Goal: Use online tool/utility: Utilize a website feature to perform a specific function

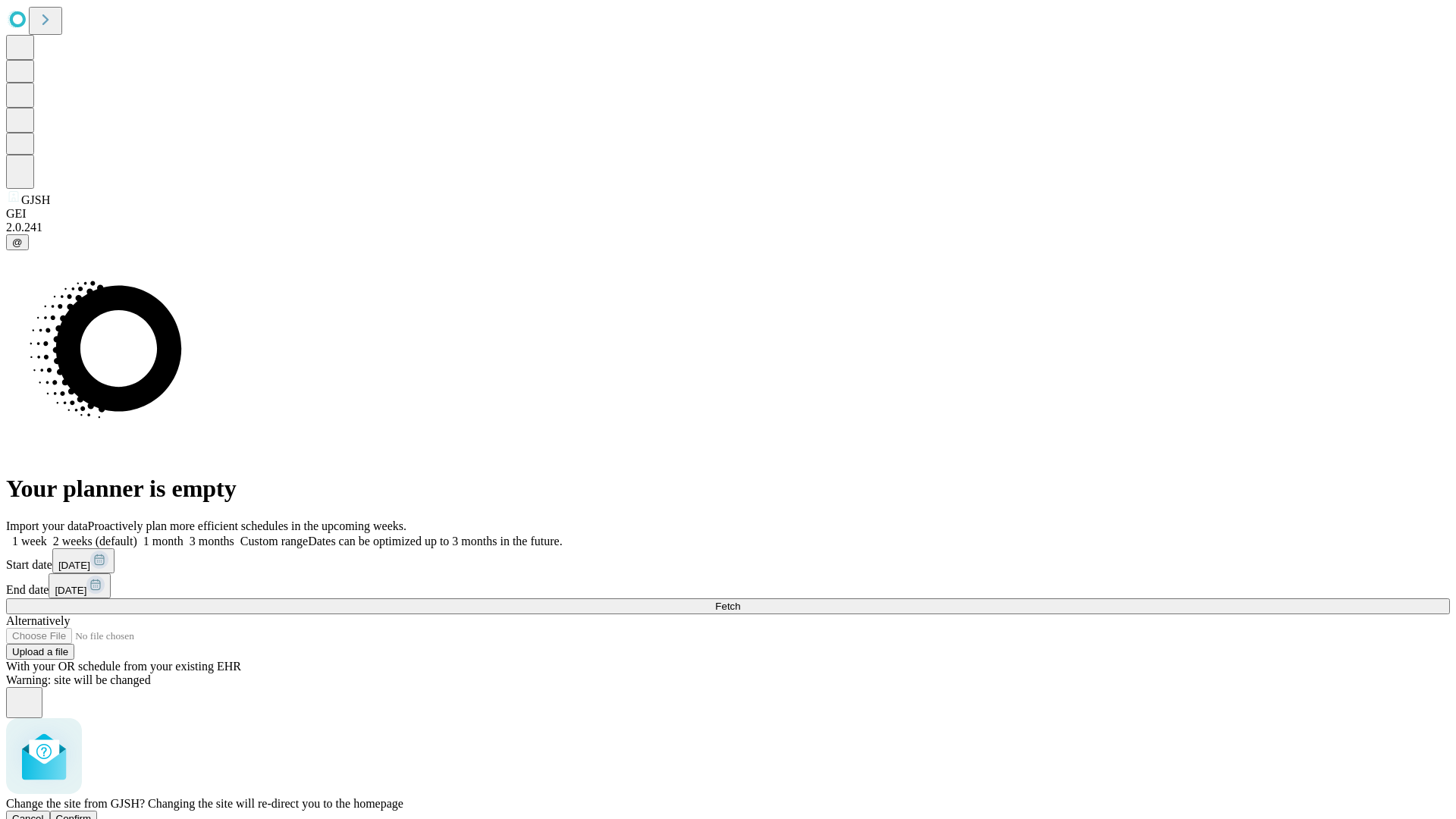
click at [91, 813] on span "Confirm" at bounding box center [74, 818] width 36 height 11
click at [138, 534] on label "2 weeks (default)" at bounding box center [91, 541] width 90 height 13
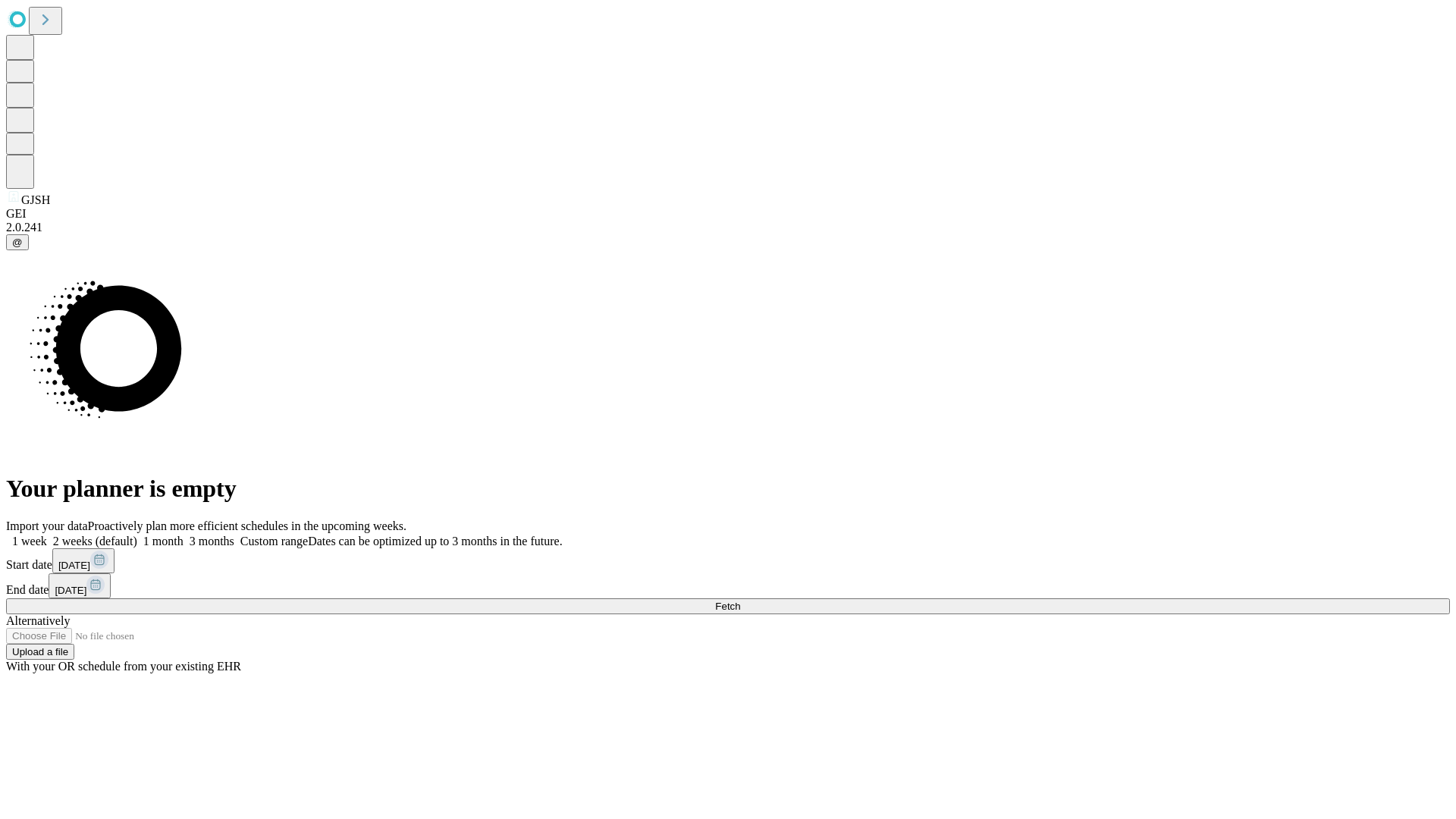
click at [740, 600] on span "Fetch" at bounding box center [727, 606] width 25 height 11
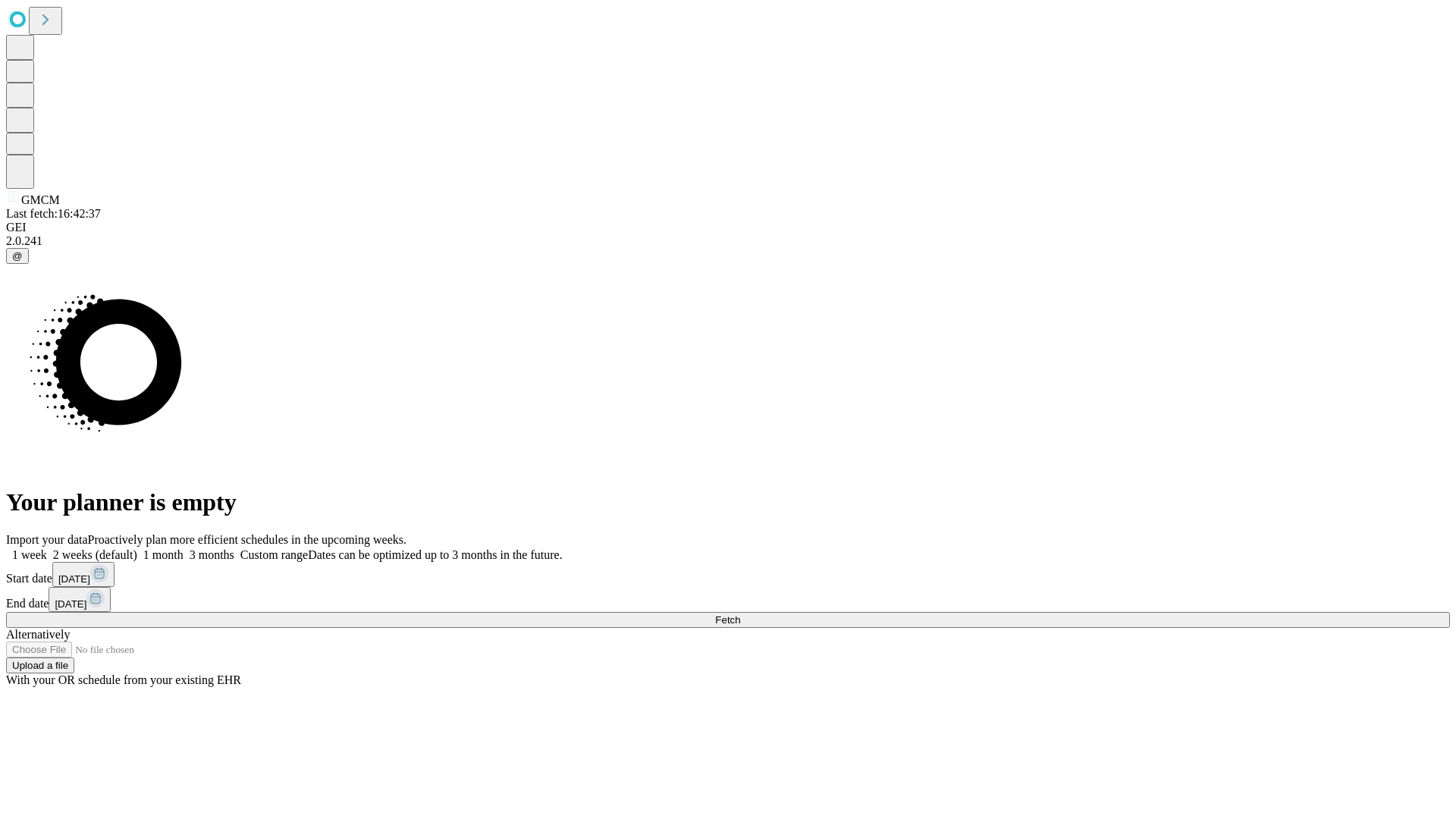
click at [138, 548] on label "2 weeks (default)" at bounding box center [91, 554] width 90 height 13
click at [740, 614] on span "Fetch" at bounding box center [727, 619] width 25 height 11
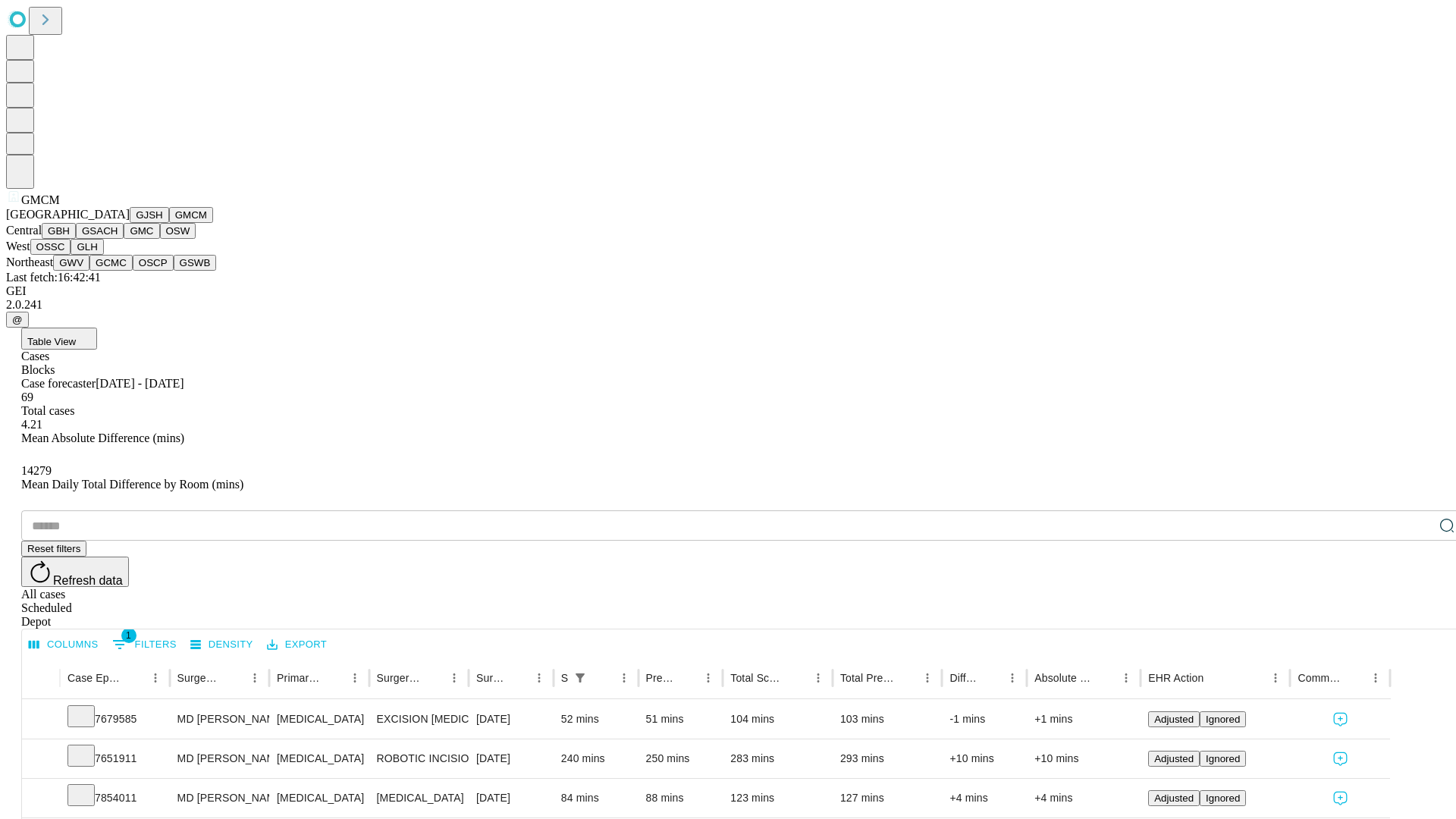
click at [76, 239] on button "GBH" at bounding box center [58, 231] width 34 height 16
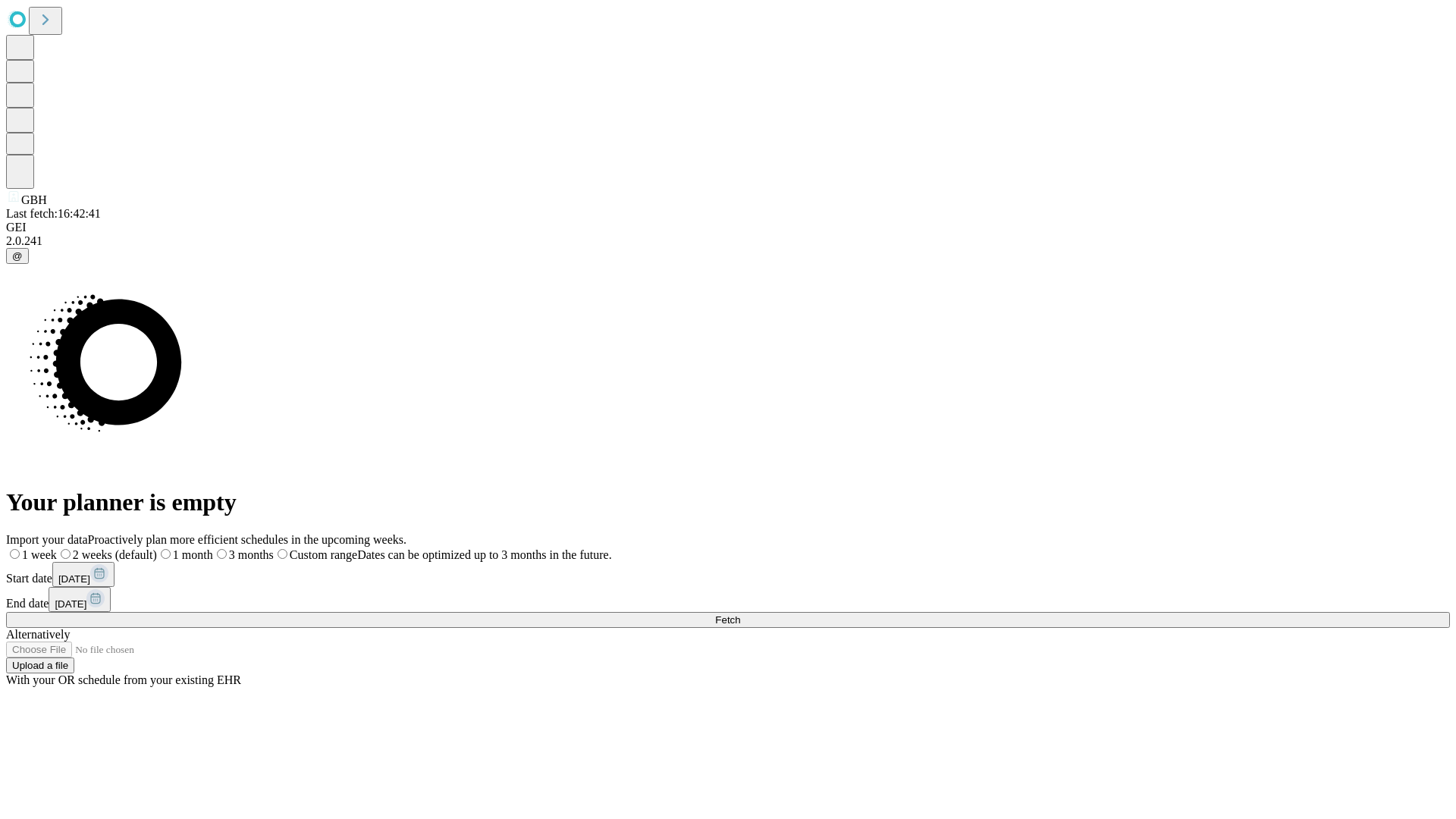
click at [157, 548] on label "2 weeks (default)" at bounding box center [107, 554] width 100 height 13
click at [740, 614] on span "Fetch" at bounding box center [727, 619] width 25 height 11
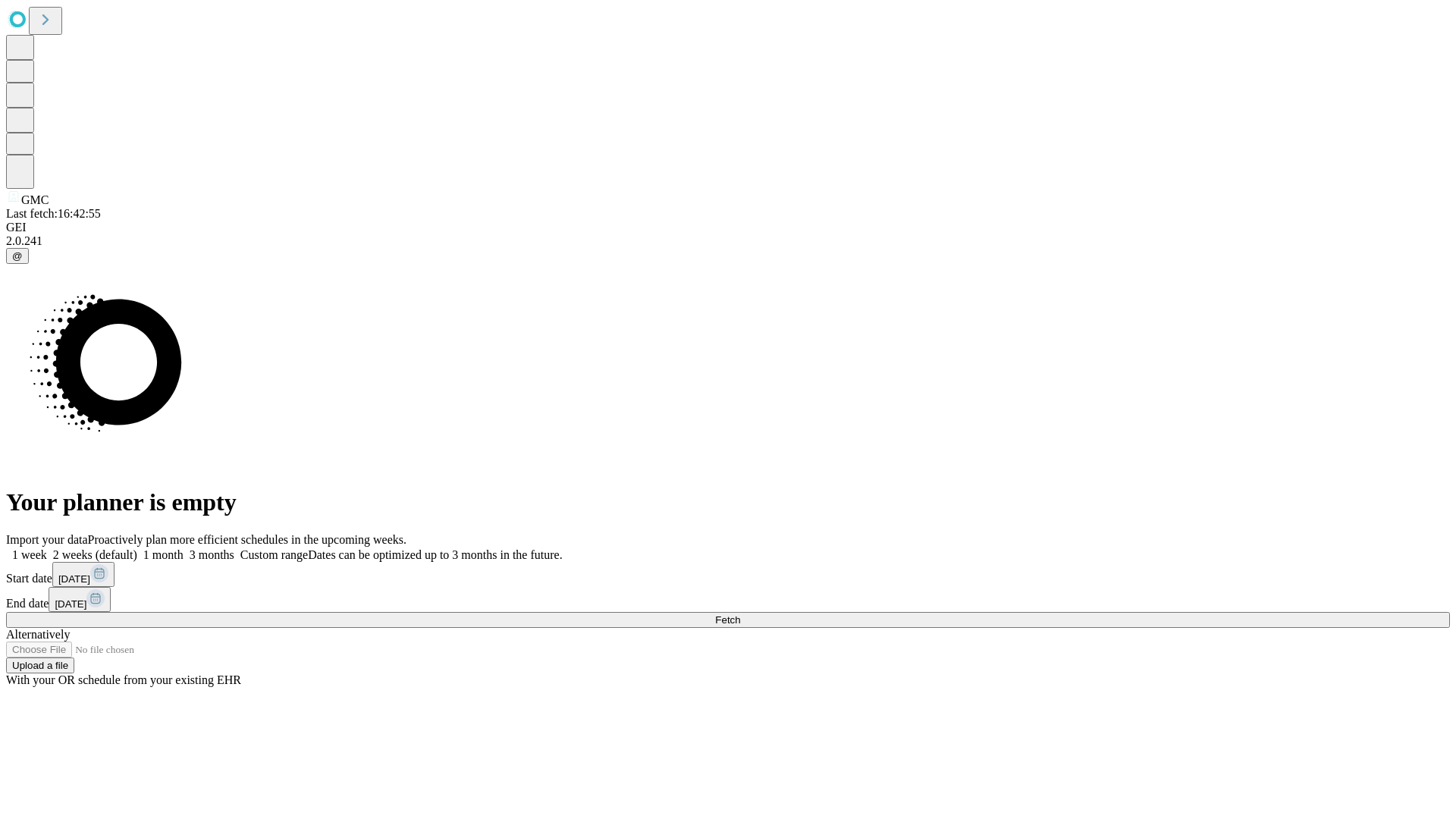
click at [740, 614] on span "Fetch" at bounding box center [727, 619] width 25 height 11
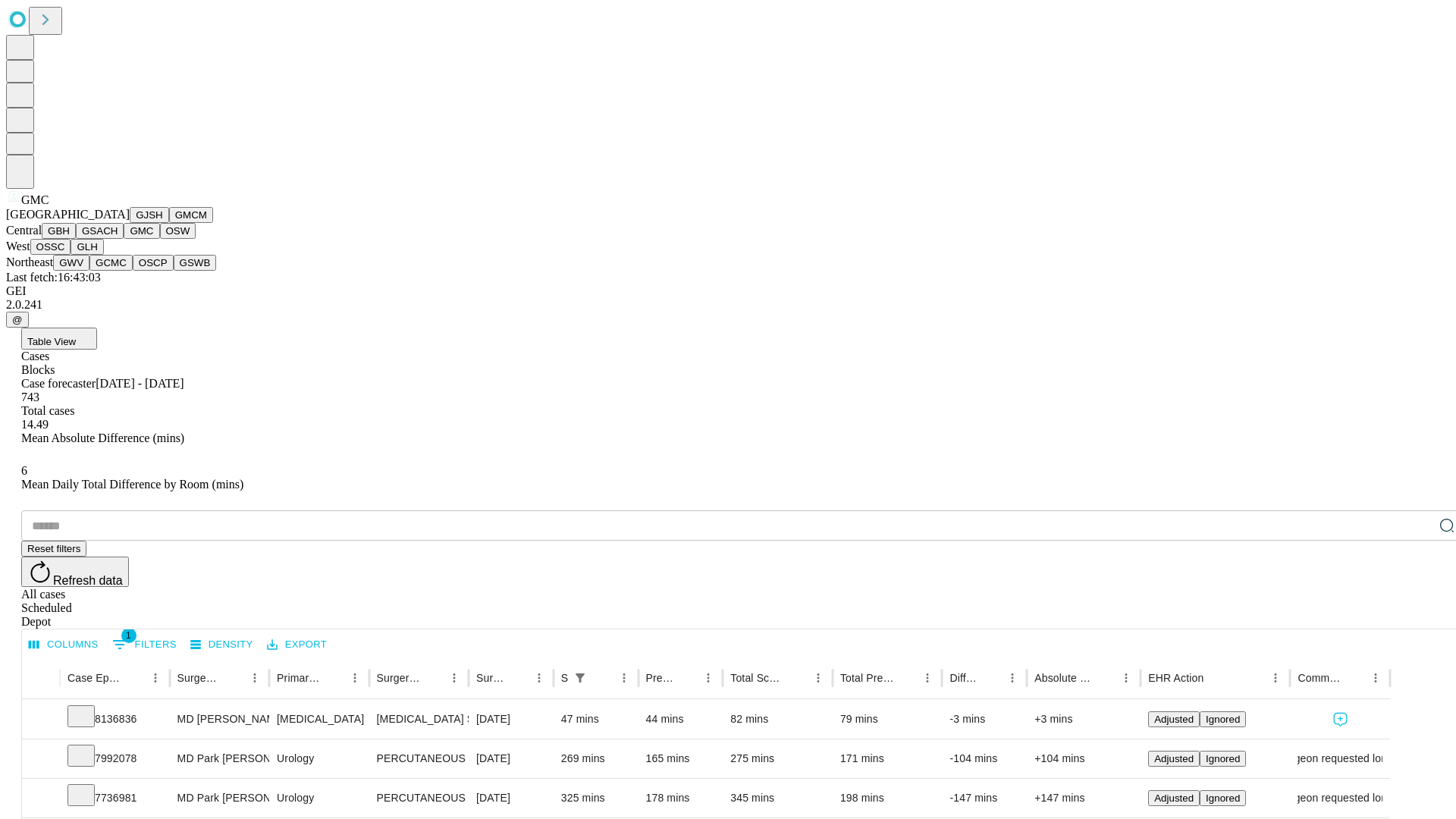
click at [160, 239] on button "OSW" at bounding box center [178, 231] width 37 height 16
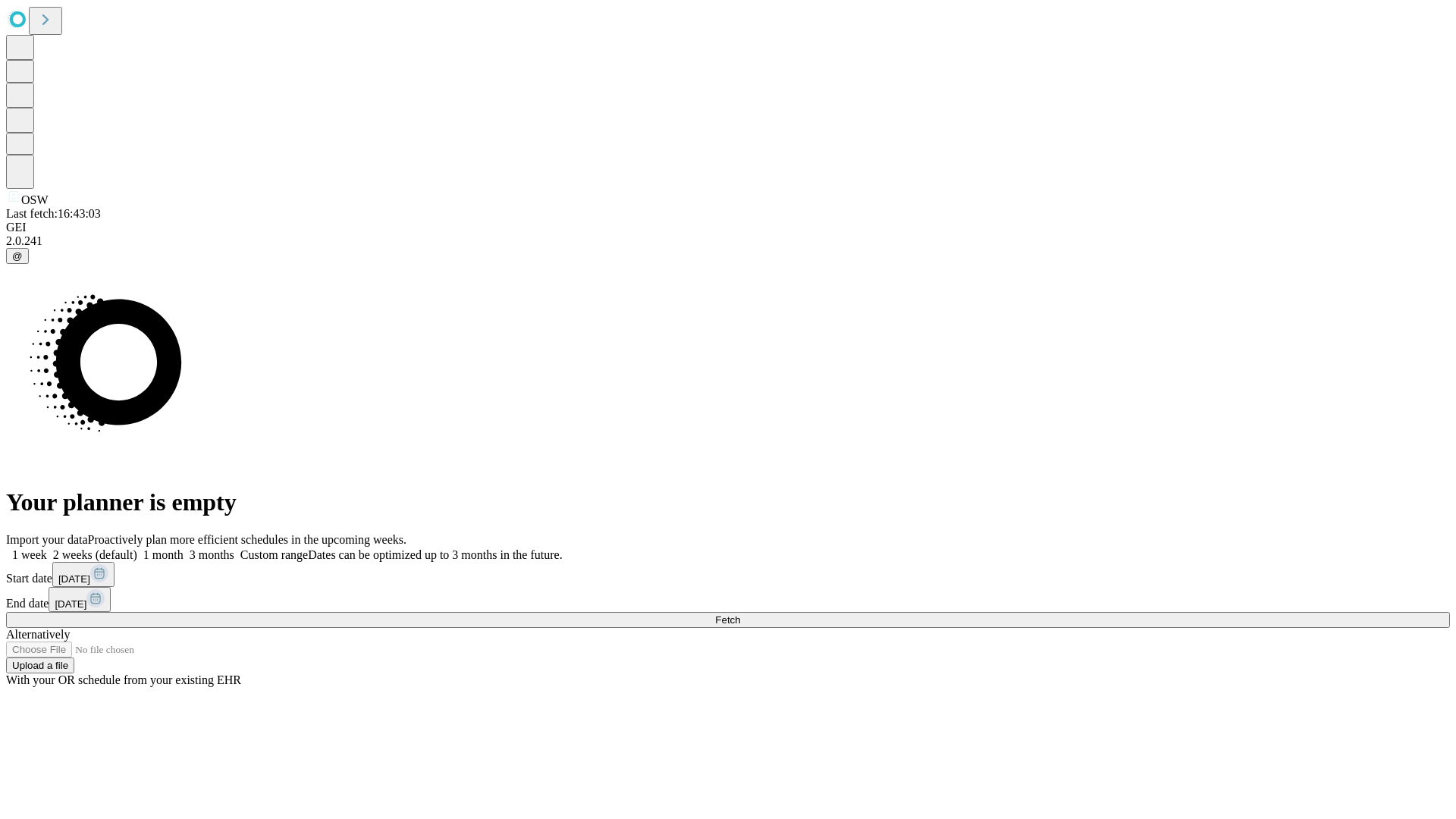
click at [138, 548] on label "2 weeks (default)" at bounding box center [91, 554] width 90 height 13
click at [740, 614] on span "Fetch" at bounding box center [727, 619] width 25 height 11
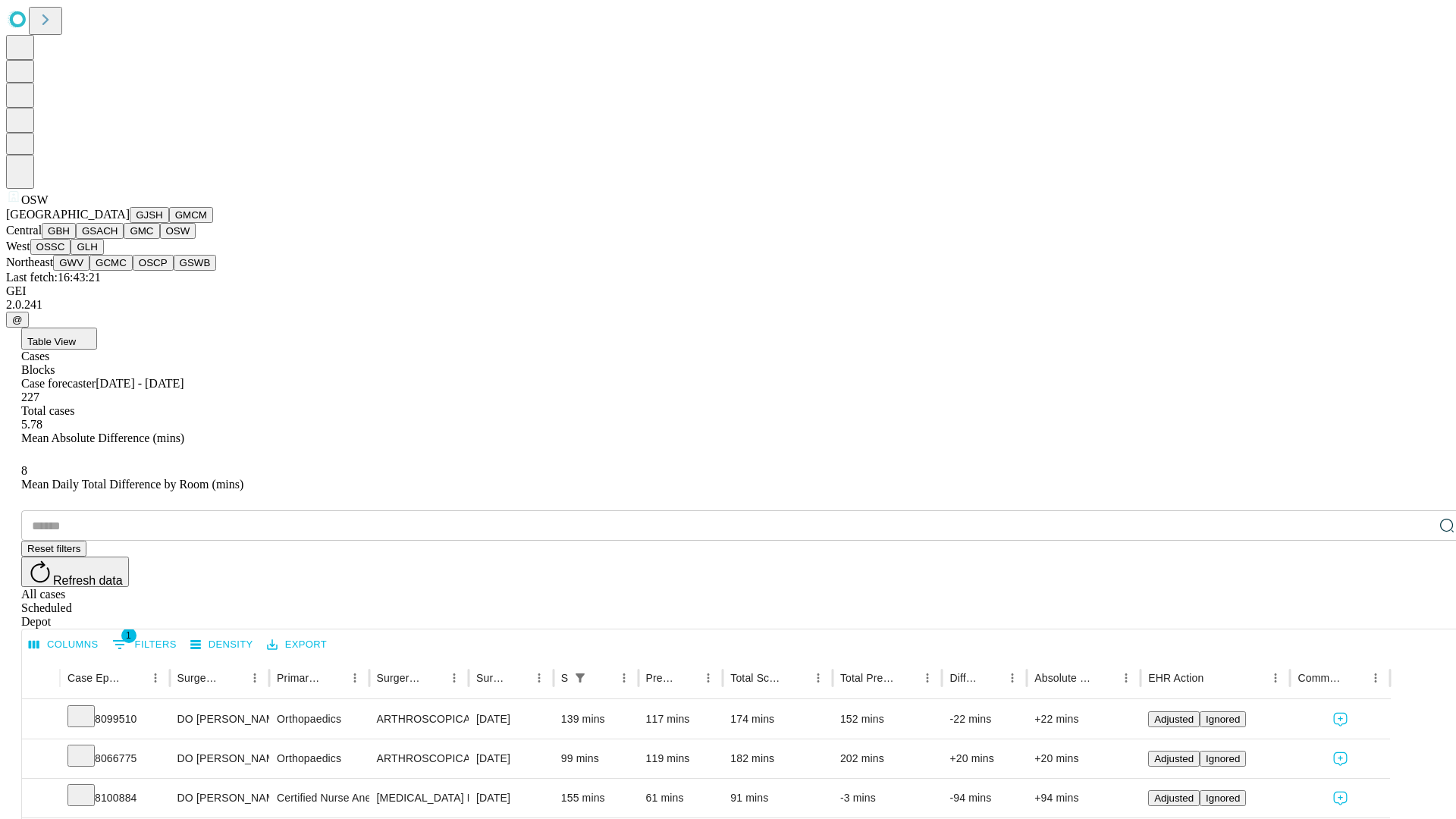
click at [72, 254] on button "OSSC" at bounding box center [50, 246] width 41 height 16
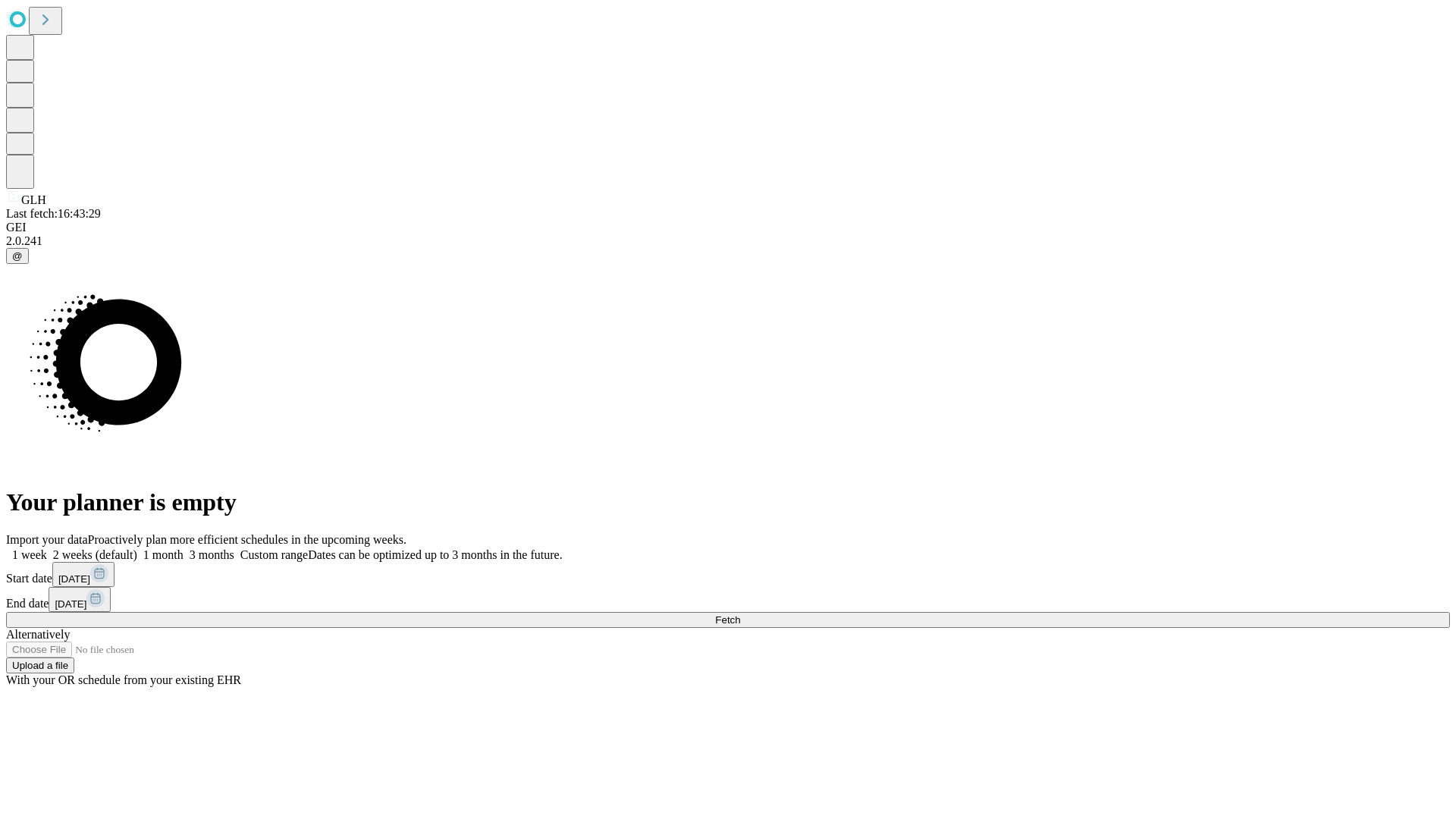
click at [138, 548] on label "2 weeks (default)" at bounding box center [91, 554] width 90 height 13
click at [740, 614] on span "Fetch" at bounding box center [727, 619] width 25 height 11
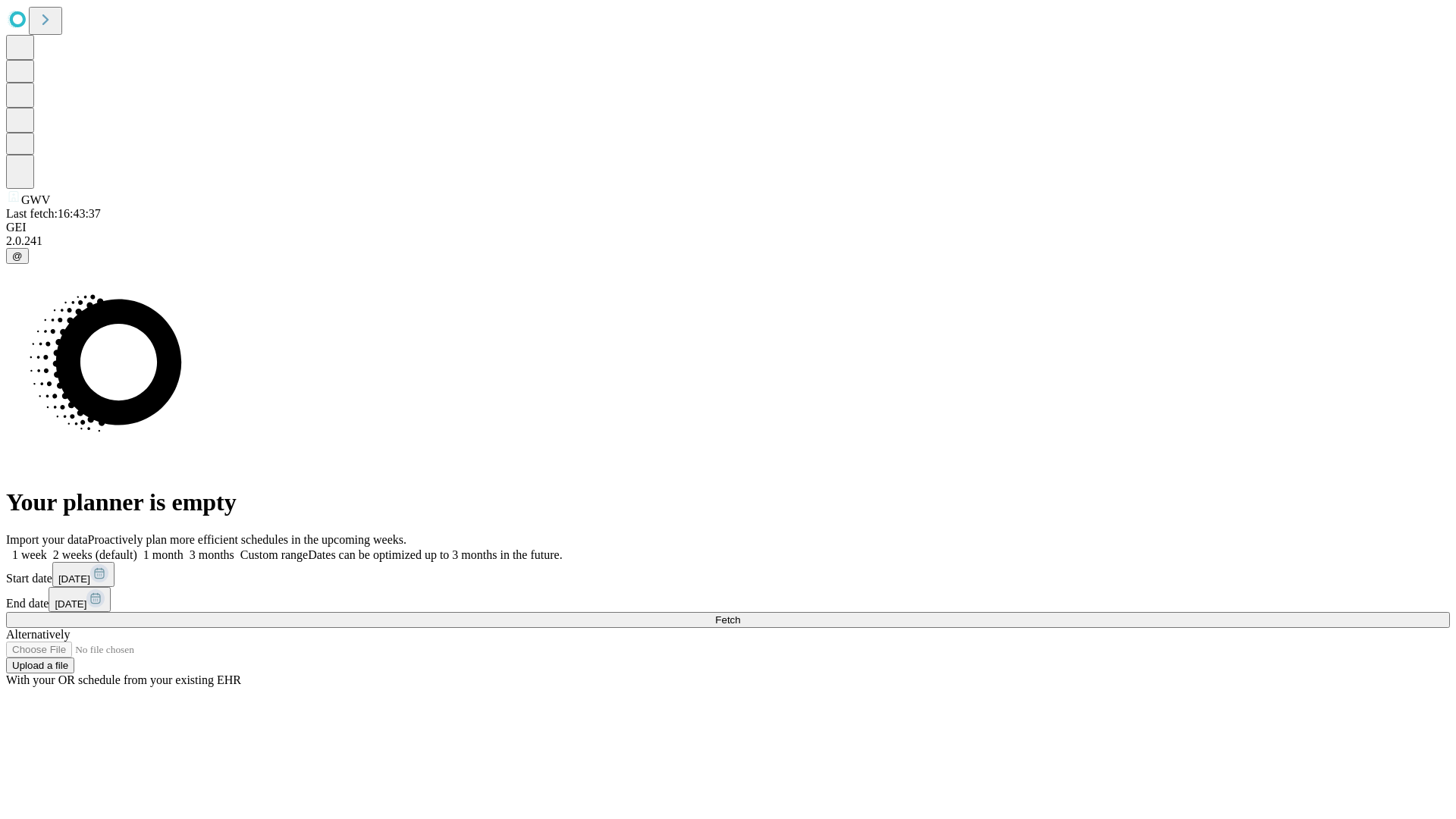
click at [138, 548] on label "2 weeks (default)" at bounding box center [91, 554] width 90 height 13
click at [740, 614] on span "Fetch" at bounding box center [727, 619] width 25 height 11
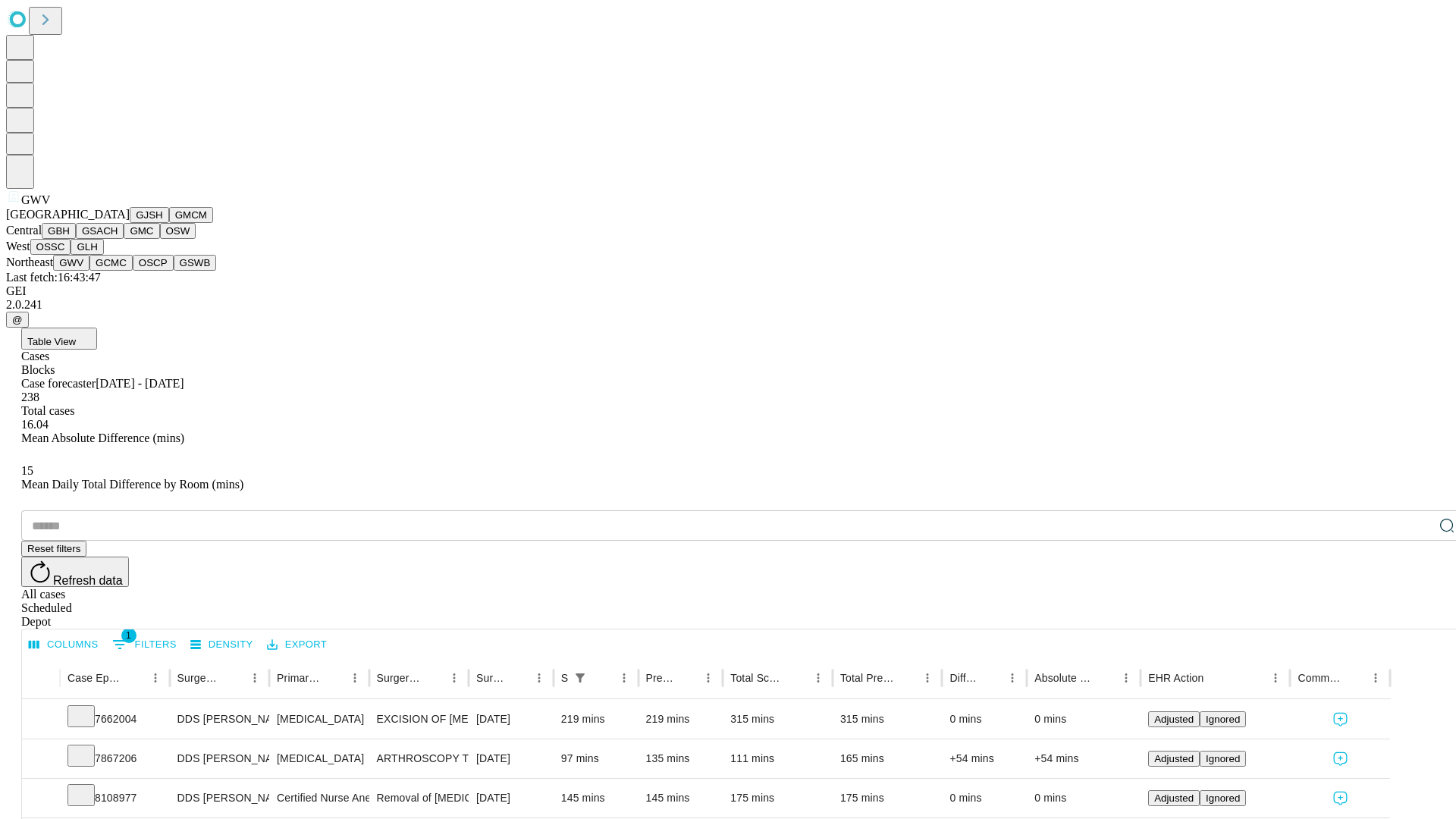
click at [118, 270] on button "GCMC" at bounding box center [111, 262] width 43 height 16
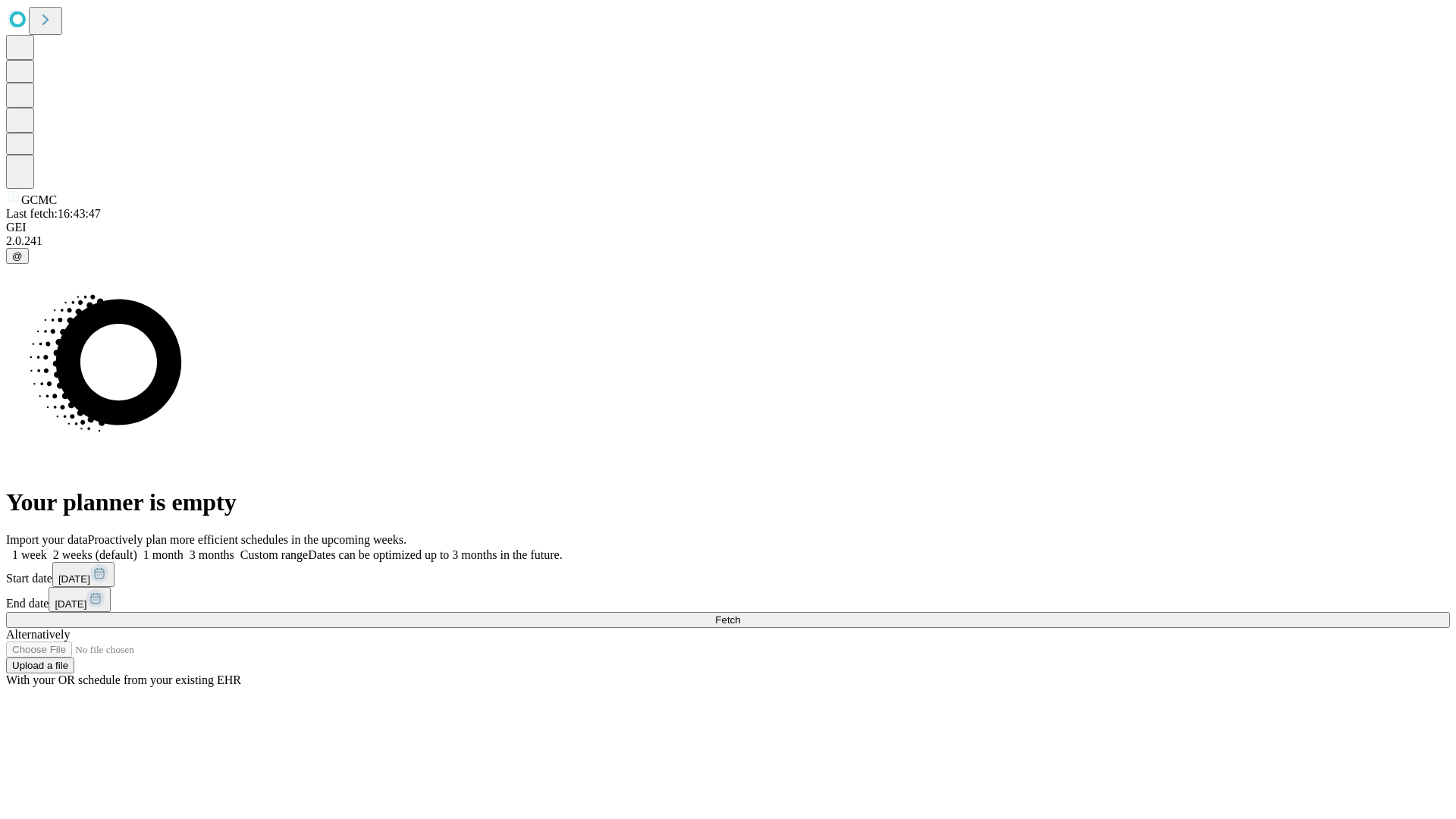
click at [138, 548] on label "2 weeks (default)" at bounding box center [91, 554] width 90 height 13
click at [740, 614] on span "Fetch" at bounding box center [727, 619] width 25 height 11
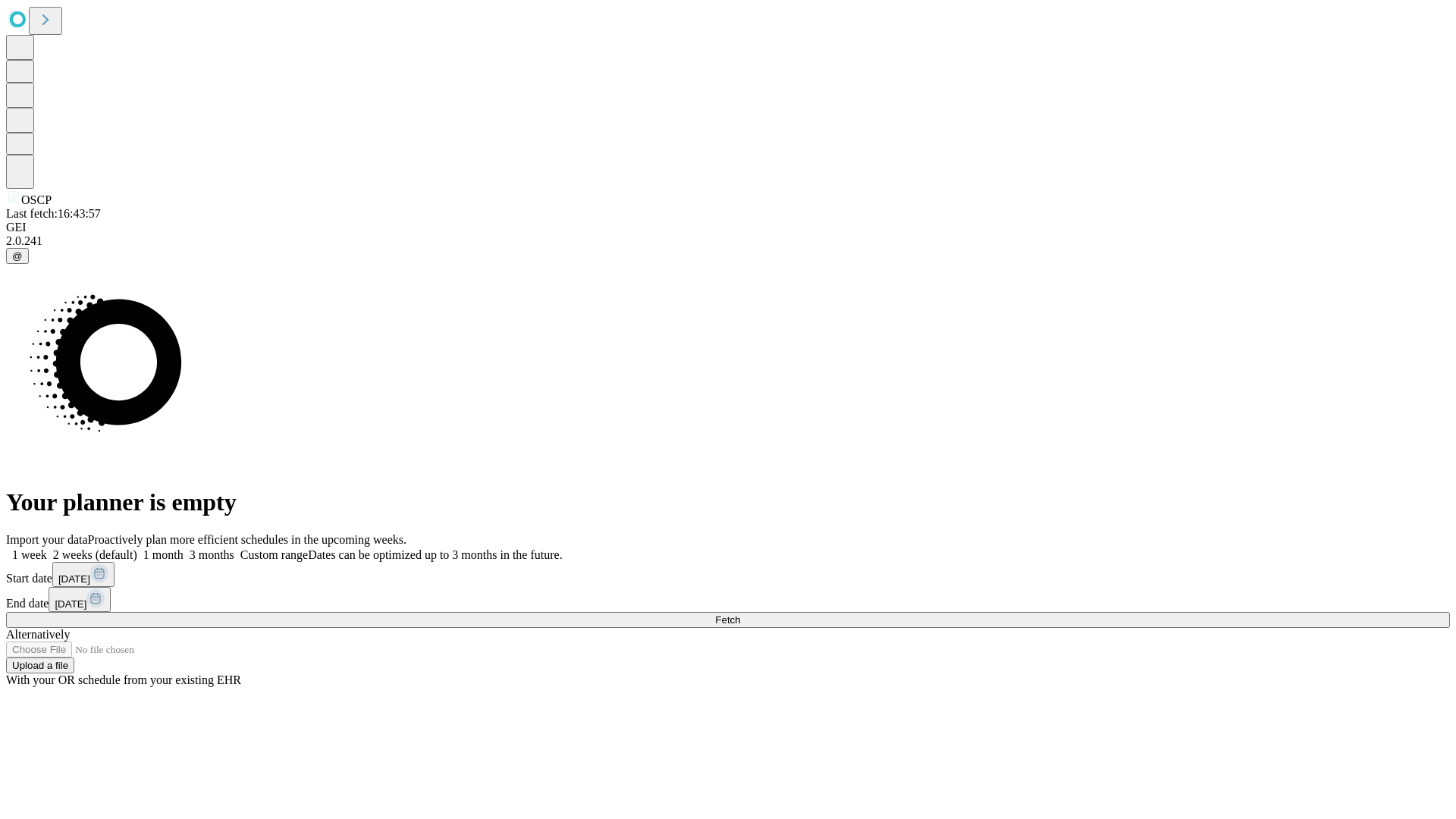
click at [138, 548] on label "2 weeks (default)" at bounding box center [91, 554] width 90 height 13
click at [740, 614] on span "Fetch" at bounding box center [727, 619] width 25 height 11
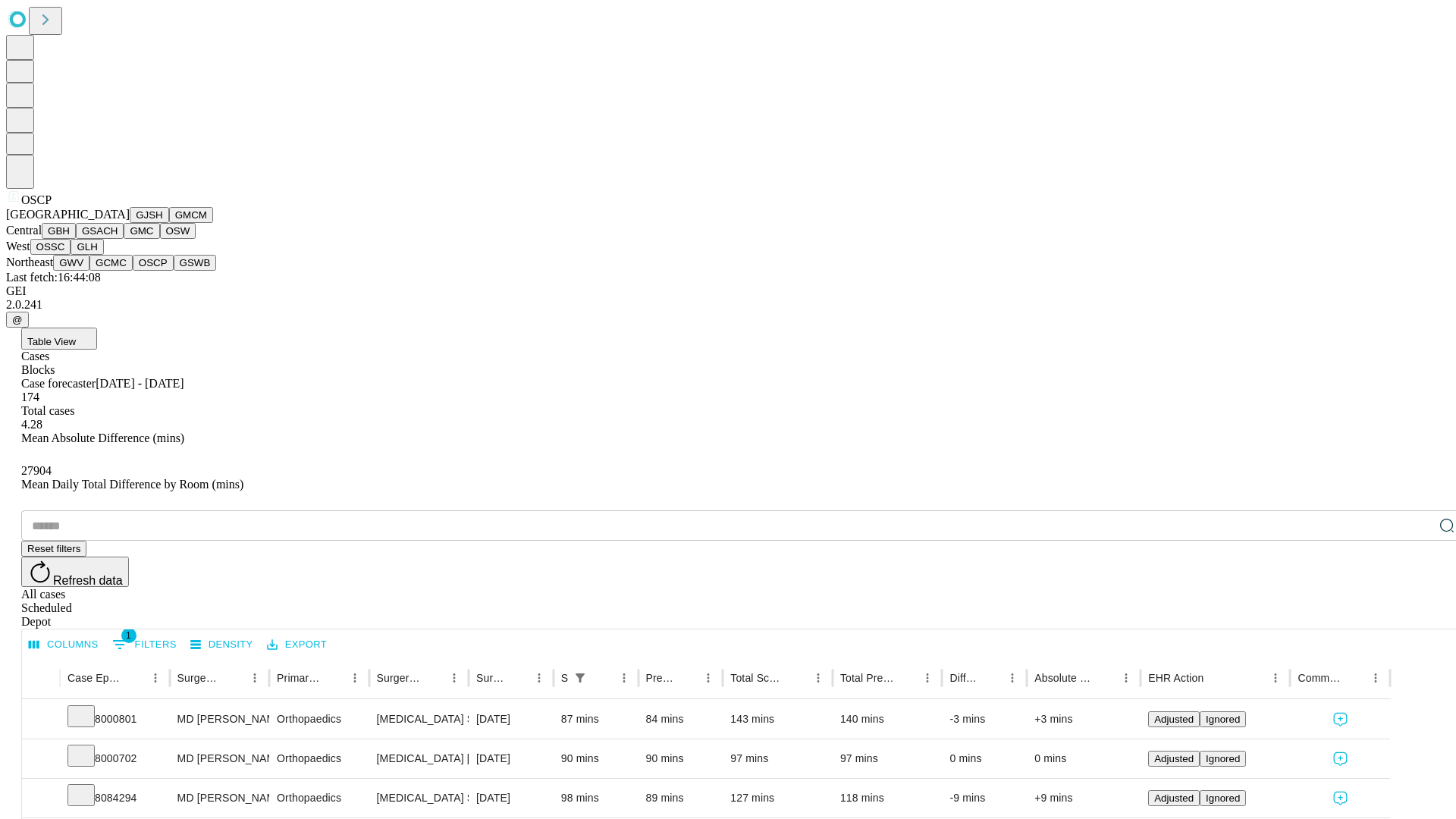
click at [173, 270] on button "GSWB" at bounding box center [195, 262] width 43 height 16
